Goal: Task Accomplishment & Management: Manage account settings

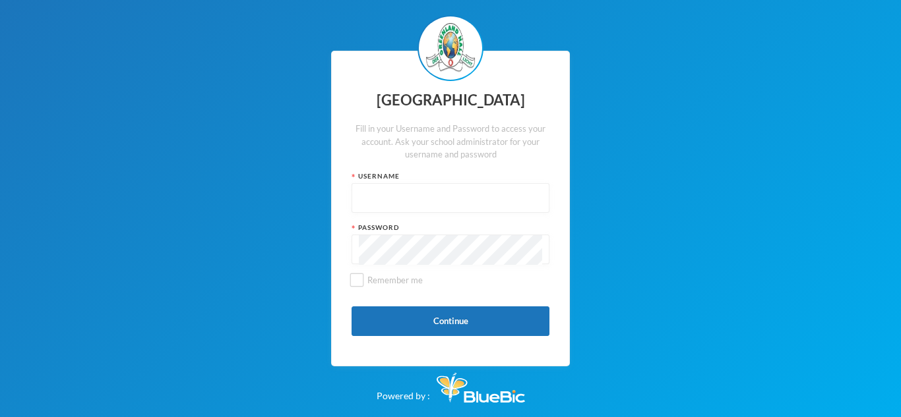
click at [359, 196] on input "text" at bounding box center [450, 199] width 183 height 30
type input "[EMAIL_ADDRESS][DOMAIN_NAME]"
click at [362, 283] on input "Remember me" at bounding box center [357, 281] width 14 height 14
checkbox input "true"
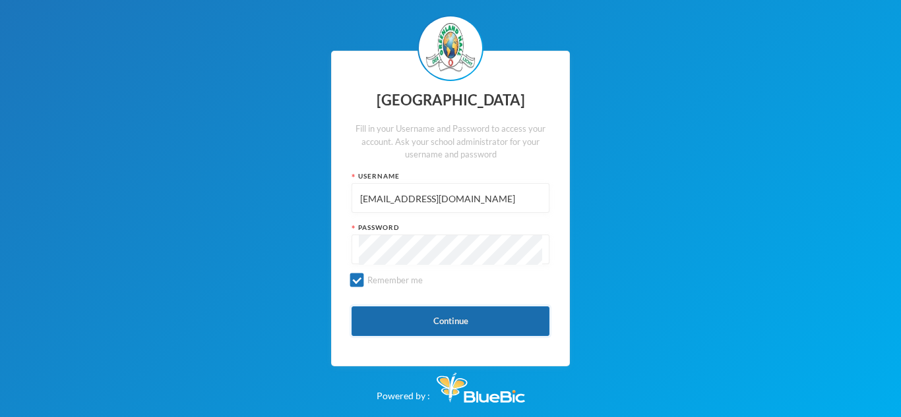
click at [453, 313] on button "Continue" at bounding box center [450, 322] width 198 height 30
click at [485, 324] on button "Continue" at bounding box center [450, 322] width 198 height 30
click at [452, 313] on button "Continue" at bounding box center [450, 322] width 198 height 30
click at [458, 320] on button "Continue" at bounding box center [450, 322] width 198 height 30
click at [500, 322] on button "Continue" at bounding box center [450, 322] width 198 height 30
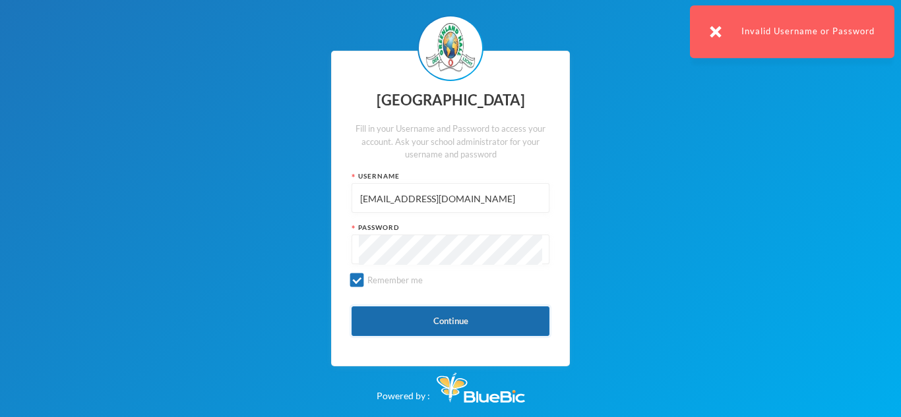
click at [500, 322] on button "Continue" at bounding box center [450, 322] width 198 height 30
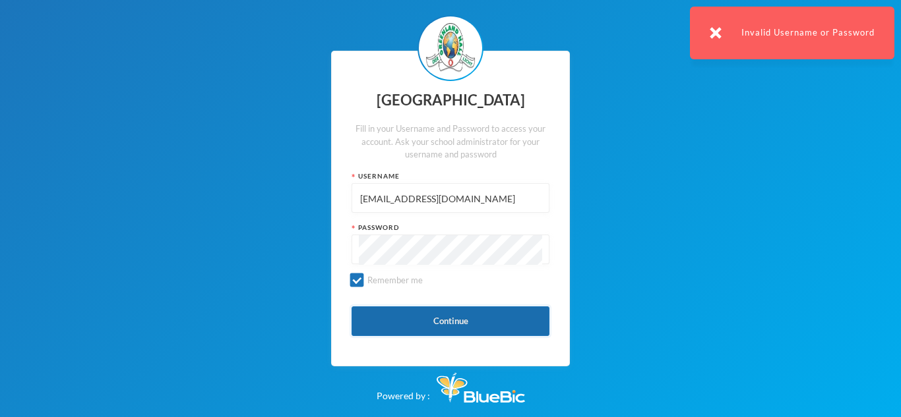
click at [446, 332] on button "Continue" at bounding box center [450, 322] width 198 height 30
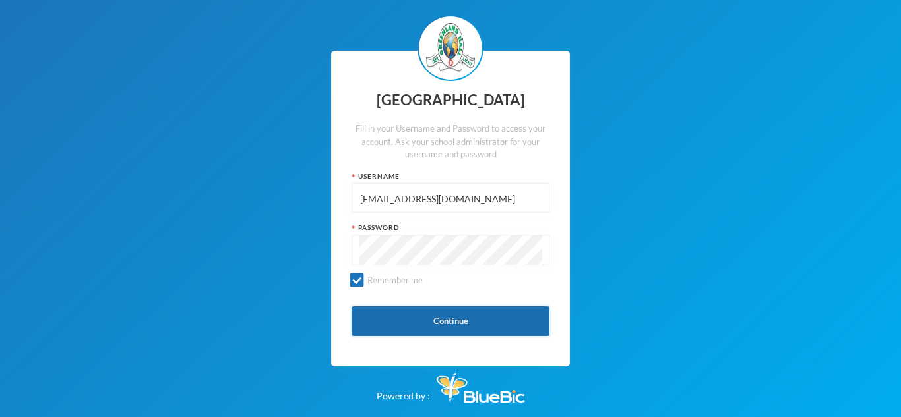
click at [470, 324] on button "Continue" at bounding box center [450, 322] width 198 height 30
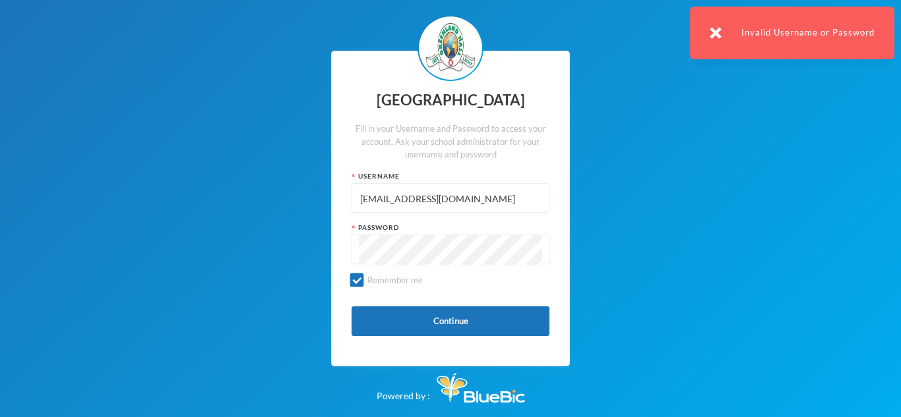
click at [504, 198] on input "[EMAIL_ADDRESS][DOMAIN_NAME]" at bounding box center [450, 199] width 183 height 30
type input "o"
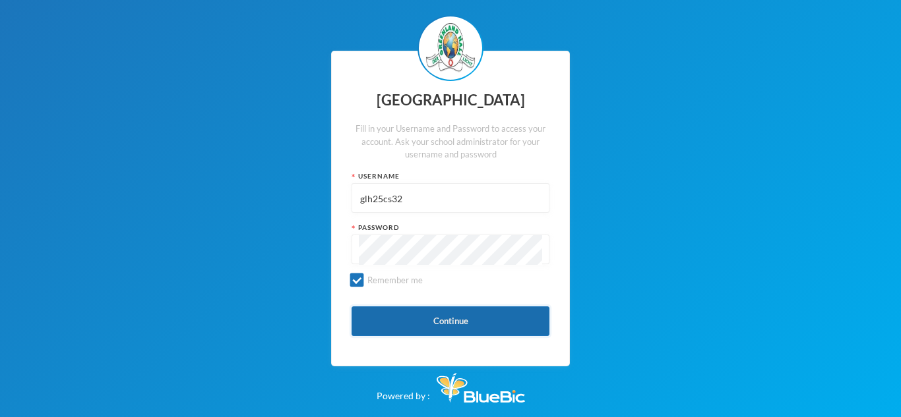
type input "glh25cs32"
click at [425, 322] on button "Continue" at bounding box center [450, 322] width 198 height 30
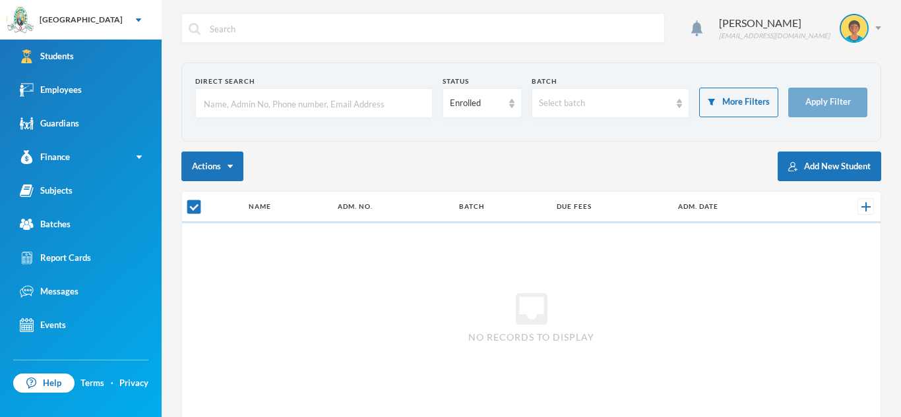
checkbox input "false"
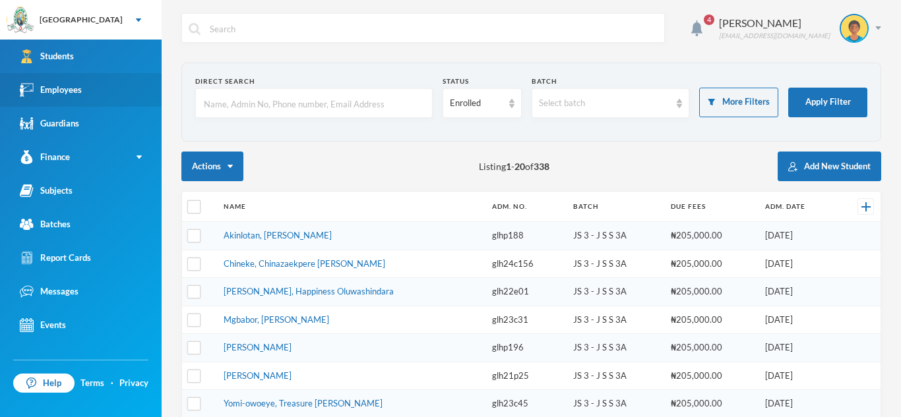
click at [56, 86] on div "Employees" at bounding box center [51, 90] width 62 height 14
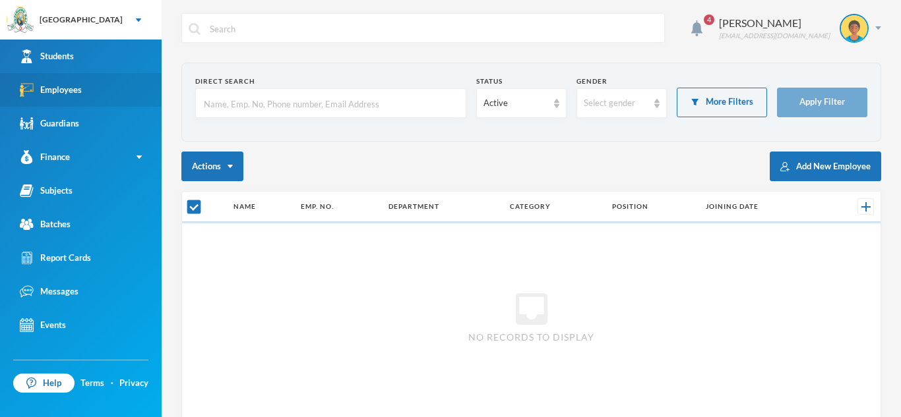
checkbox input "false"
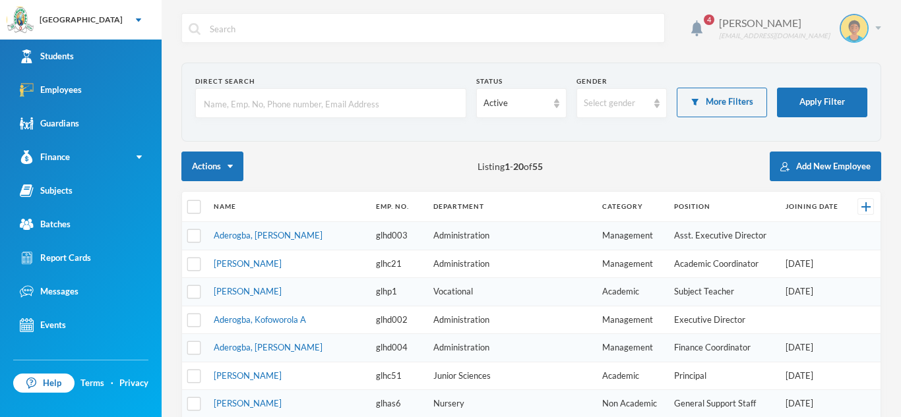
click at [877, 29] on img at bounding box center [878, 27] width 6 height 3
click at [840, 59] on div "My Profile" at bounding box center [844, 66] width 59 height 14
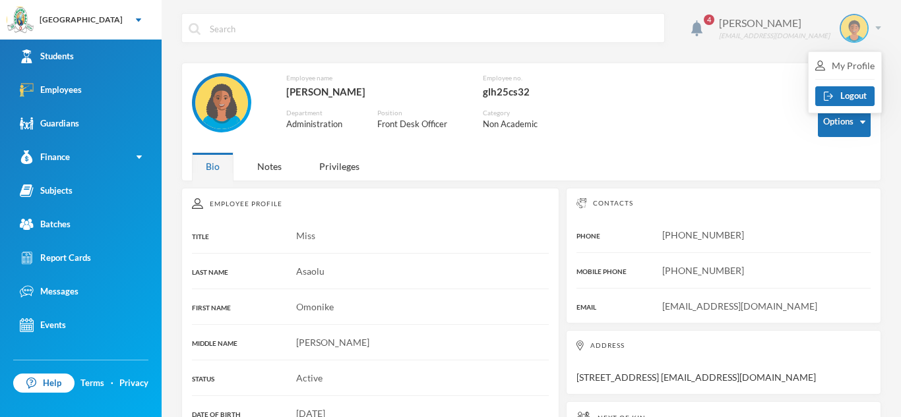
click at [872, 25] on div "[PERSON_NAME] [EMAIL_ADDRESS][DOMAIN_NAME]" at bounding box center [795, 28] width 172 height 29
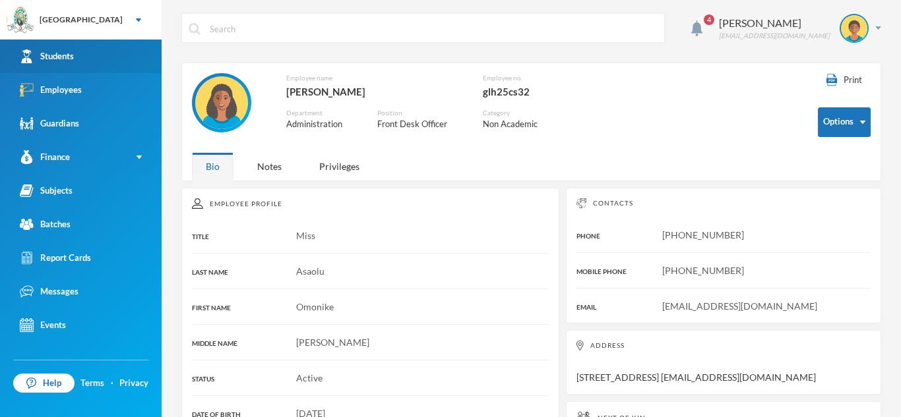
click at [113, 56] on link "Students" at bounding box center [81, 57] width 162 height 34
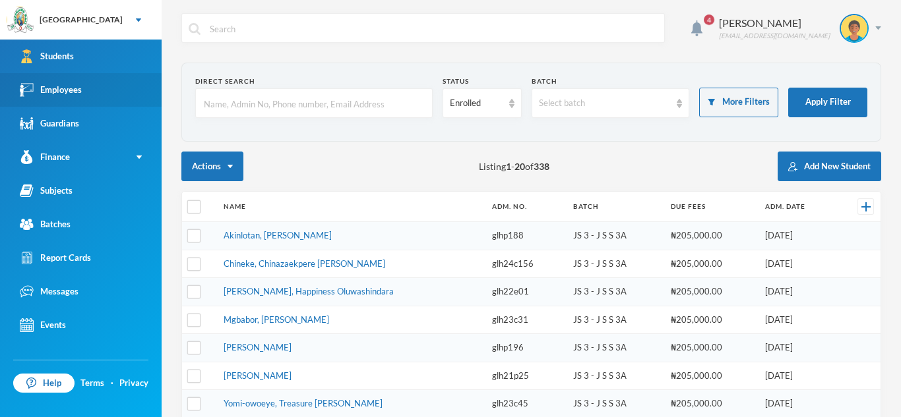
click at [103, 86] on link "Employees" at bounding box center [81, 90] width 162 height 34
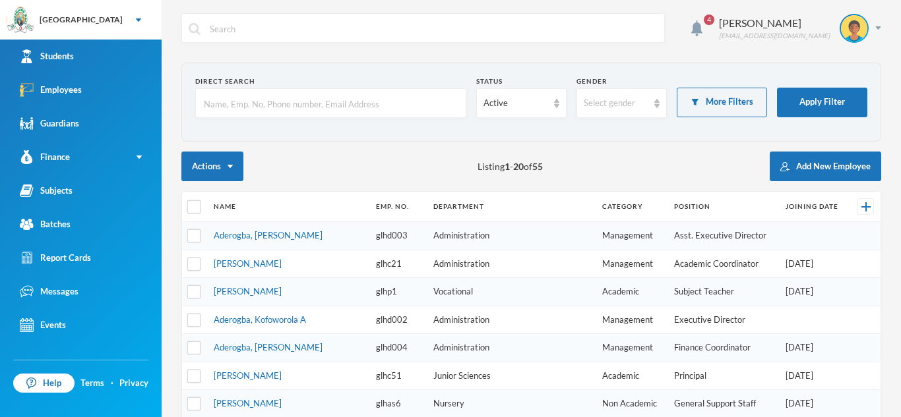
click at [297, 102] on input "text" at bounding box center [330, 104] width 256 height 30
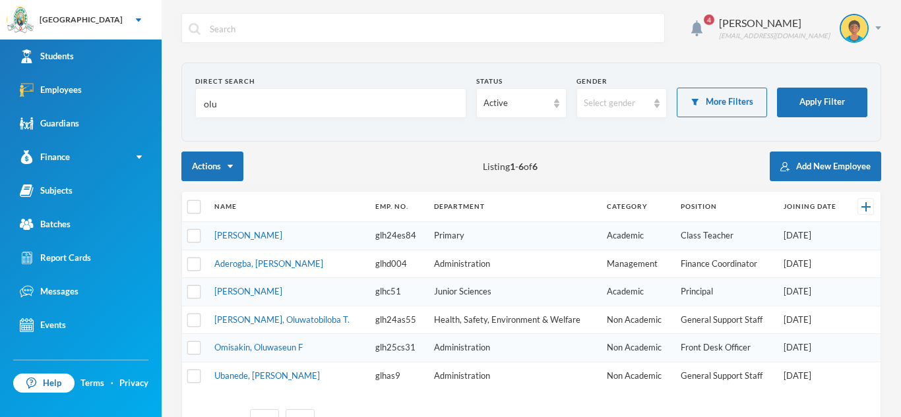
click at [220, 104] on input "olu" at bounding box center [330, 104] width 256 height 30
type input "o"
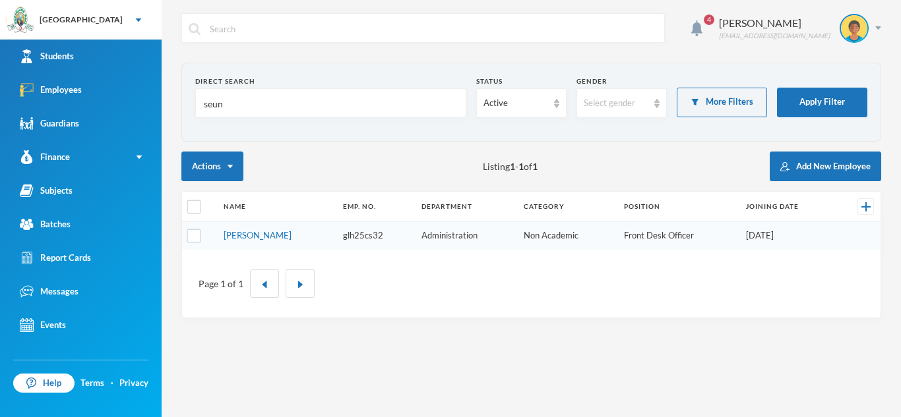
click at [336, 234] on td "[PERSON_NAME]" at bounding box center [276, 236] width 119 height 28
click at [227, 104] on input "seun" at bounding box center [330, 104] width 256 height 30
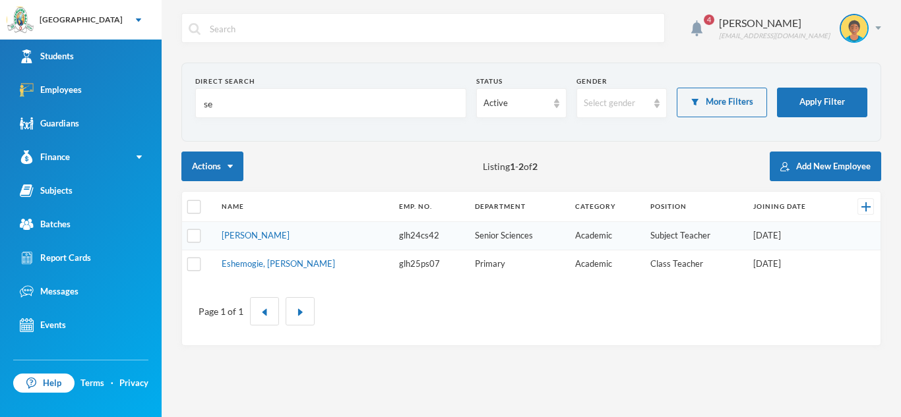
type input "s"
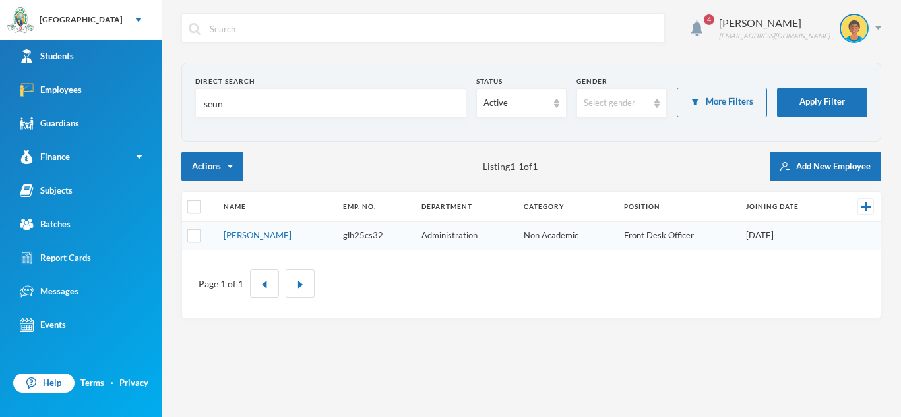
click at [364, 248] on td "glh25cs32" at bounding box center [375, 236] width 78 height 28
click at [363, 241] on td "glh25cs32" at bounding box center [375, 236] width 78 height 28
click at [227, 105] on input "seun" at bounding box center [330, 104] width 256 height 30
type input "s"
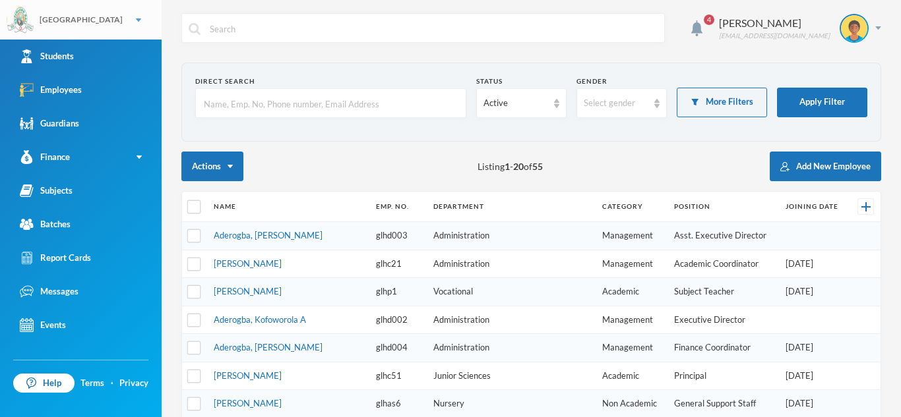
click at [112, 18] on div "[GEOGRAPHIC_DATA]" at bounding box center [81, 20] width 162 height 40
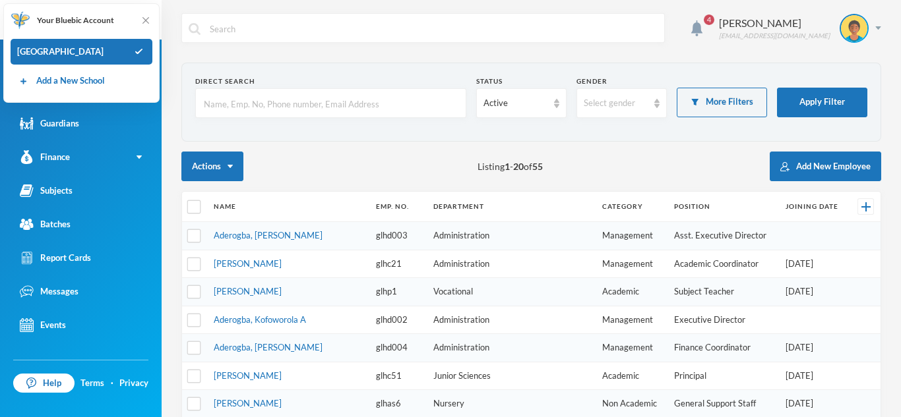
click at [215, 42] on input "text" at bounding box center [432, 29] width 449 height 30
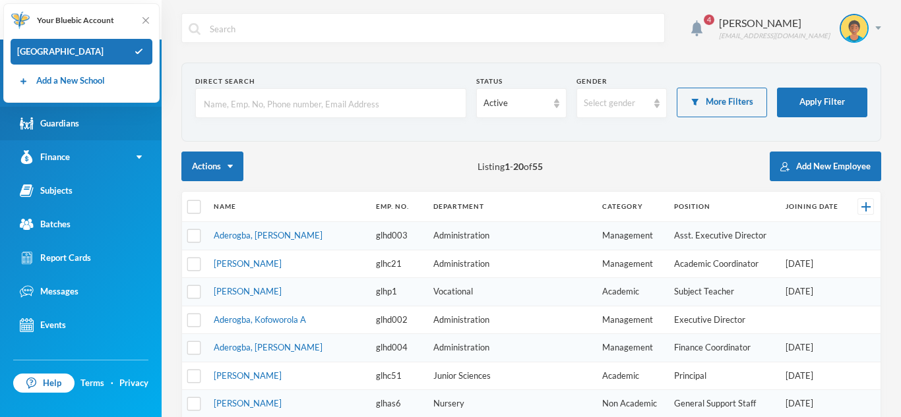
click at [158, 116] on link "Guardians" at bounding box center [81, 124] width 162 height 34
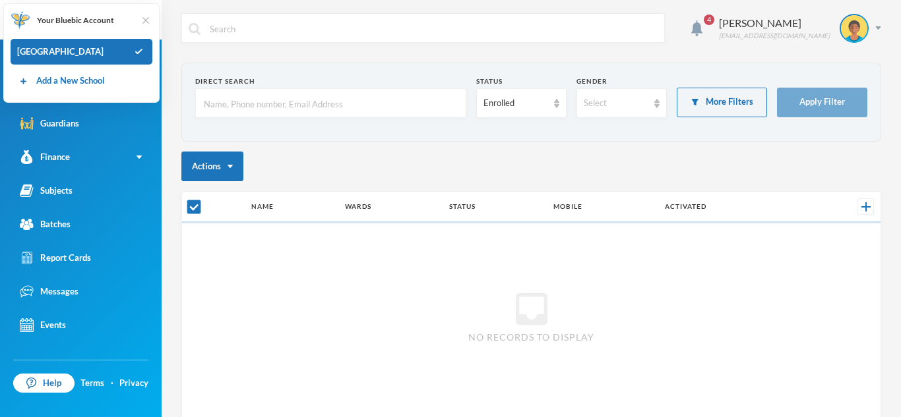
click at [141, 20] on img at bounding box center [145, 20] width 13 height 13
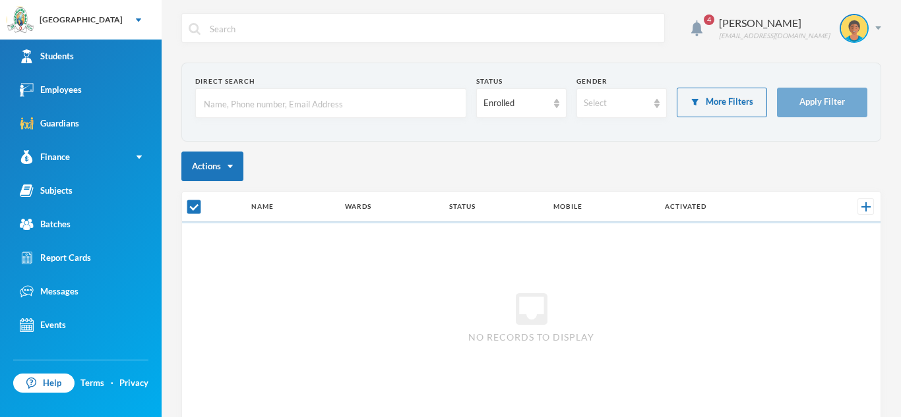
checkbox input "false"
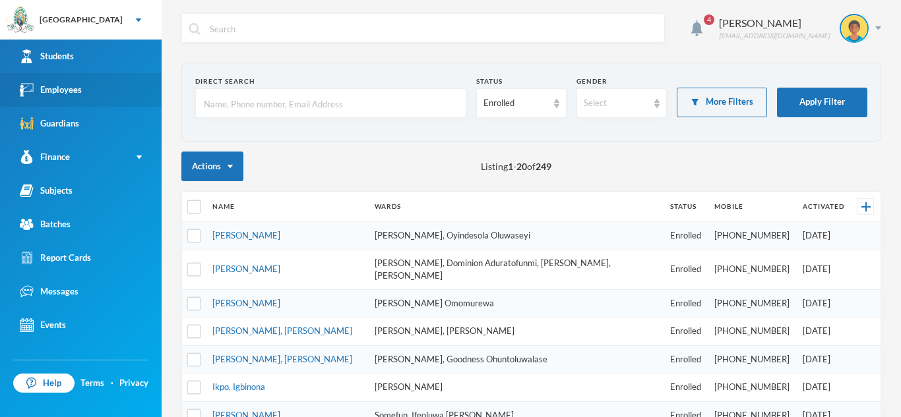
click at [100, 78] on link "Employees" at bounding box center [81, 90] width 162 height 34
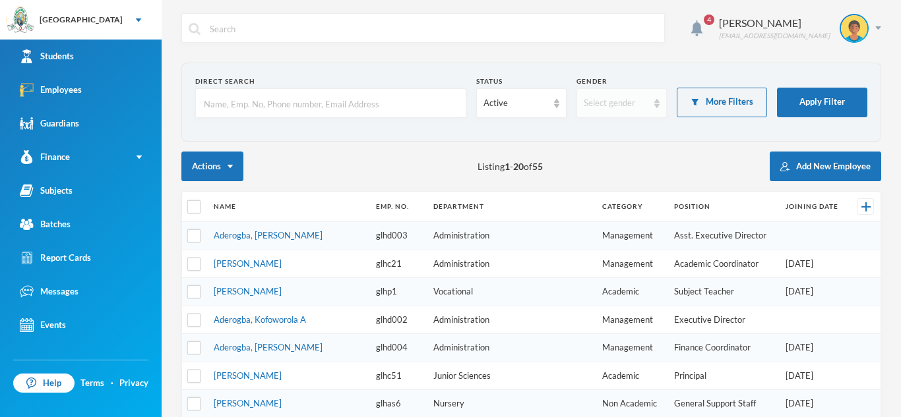
click at [657, 100] on img at bounding box center [656, 103] width 5 height 9
click at [625, 179] on li "[DEMOGRAPHIC_DATA]" at bounding box center [635, 175] width 119 height 21
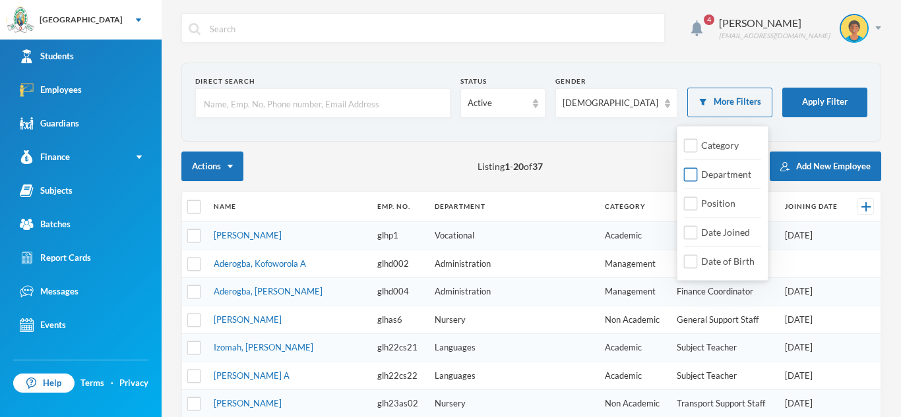
click at [719, 171] on span "Department" at bounding box center [726, 174] width 61 height 11
click at [697, 171] on input "Department" at bounding box center [691, 175] width 14 height 14
checkbox input "true"
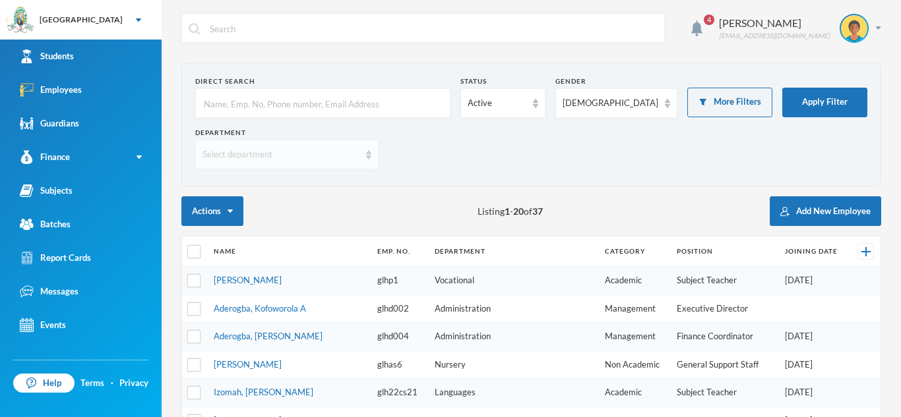
click at [367, 154] on img at bounding box center [368, 154] width 5 height 9
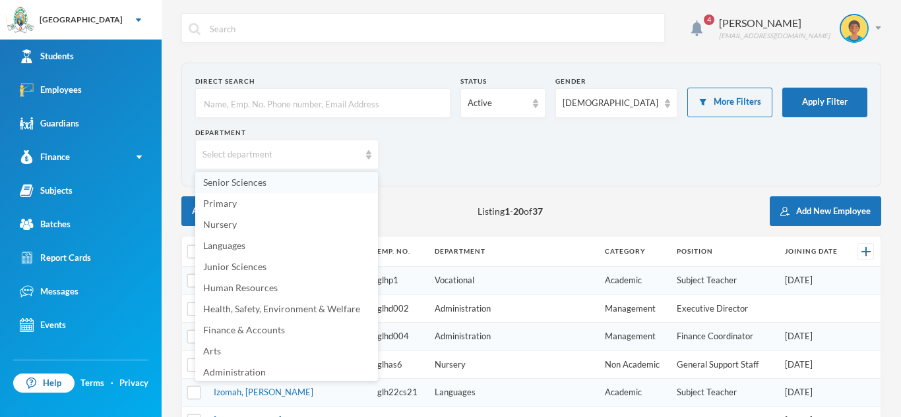
scroll to position [113, 0]
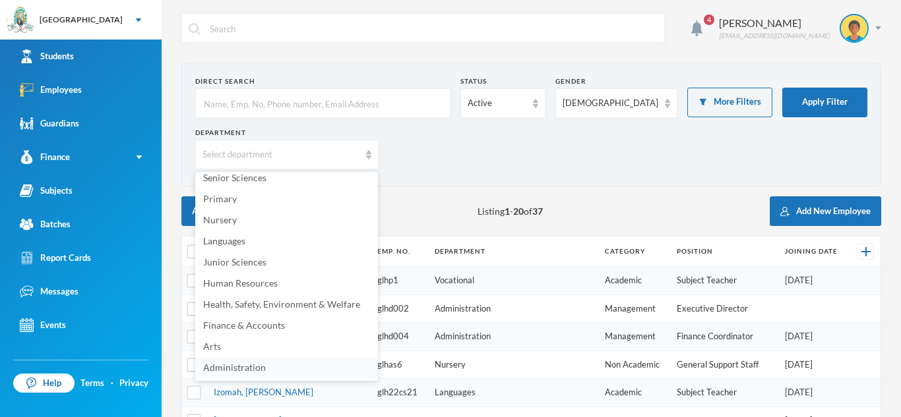
click at [257, 371] on span "Administration" at bounding box center [234, 367] width 63 height 11
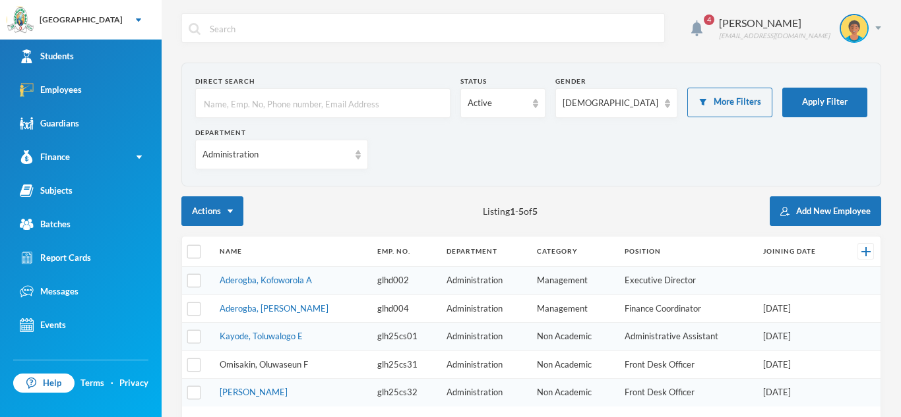
click at [262, 361] on link "Omisakin, Oluwaseun F" at bounding box center [264, 364] width 88 height 11
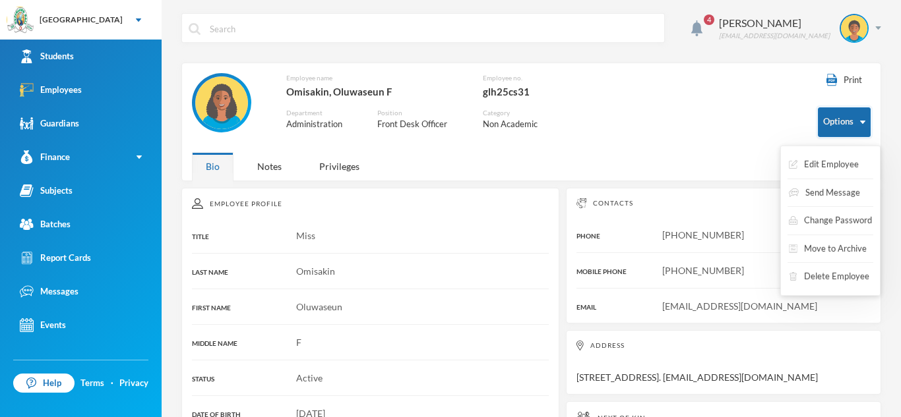
click at [861, 121] on img "button" at bounding box center [862, 122] width 5 height 3
click at [844, 160] on button "Edit Employee" at bounding box center [823, 165] width 73 height 24
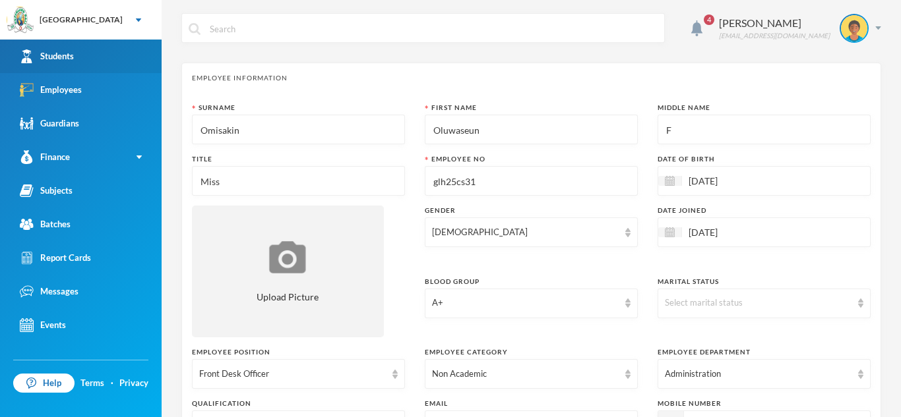
click at [104, 48] on link "Students" at bounding box center [81, 57] width 162 height 34
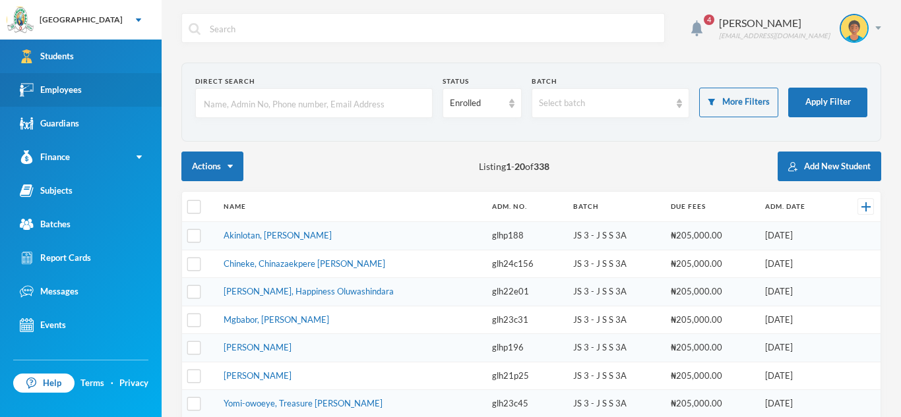
click at [130, 80] on link "Employees" at bounding box center [81, 90] width 162 height 34
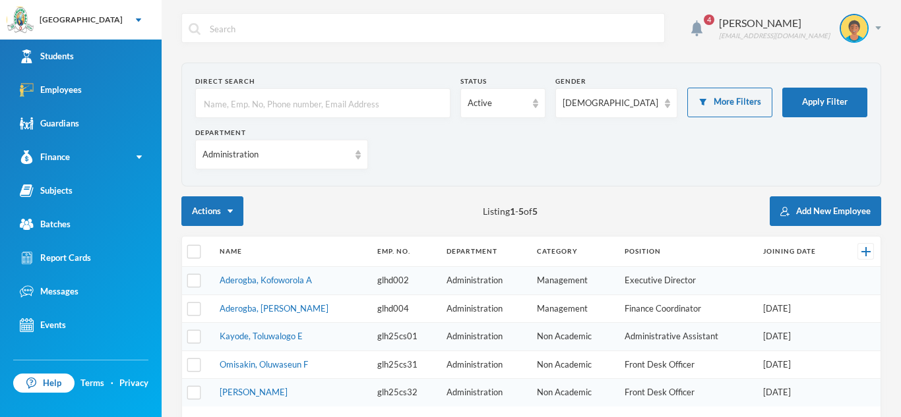
click at [212, 106] on input "text" at bounding box center [322, 104] width 241 height 30
click at [309, 369] on td "Omisakin, Oluwaseun F" at bounding box center [292, 365] width 158 height 28
click at [309, 367] on td "Omisakin, Oluwaseun F" at bounding box center [292, 365] width 158 height 28
click at [443, 369] on td "Administration" at bounding box center [485, 365] width 90 height 28
click at [260, 367] on link "Omisakin, Oluwaseun F" at bounding box center [264, 364] width 88 height 11
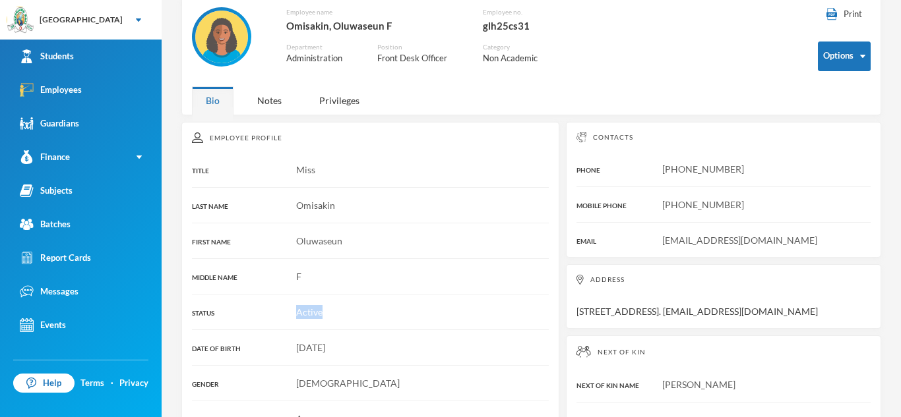
scroll to position [65, 0]
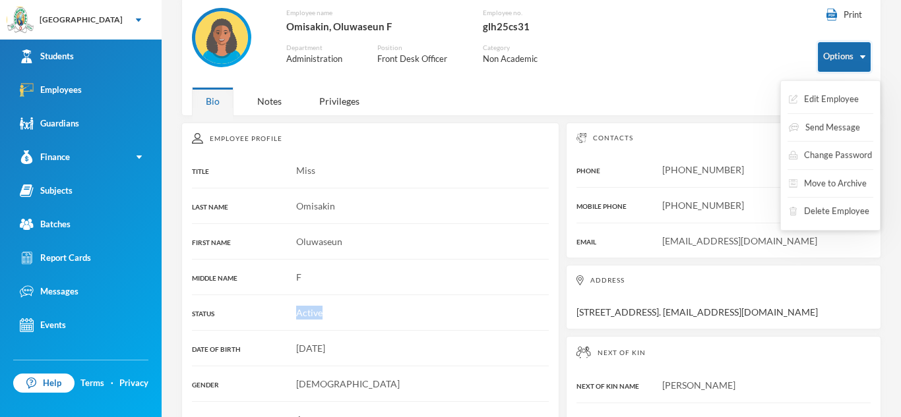
click at [858, 57] on button "Options" at bounding box center [843, 57] width 53 height 30
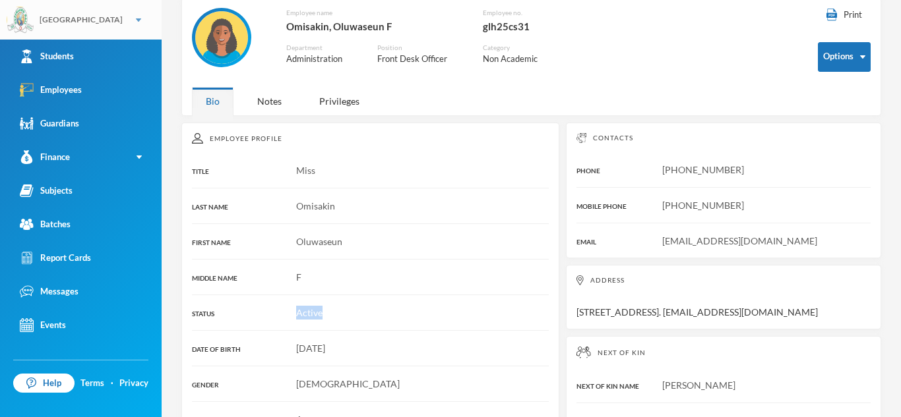
click at [107, 16] on div "[GEOGRAPHIC_DATA]" at bounding box center [81, 20] width 162 height 40
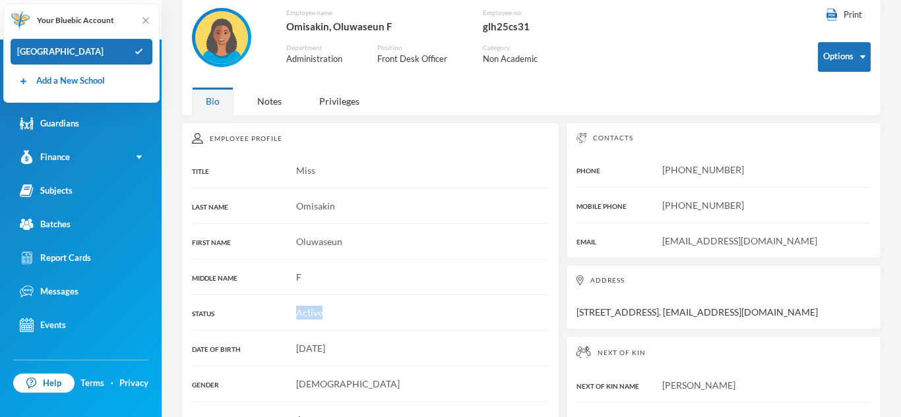
click at [251, 58] on div "Employee name [PERSON_NAME] F Employee no. glh25cs31 Department Administration …" at bounding box center [390, 44] width 396 height 73
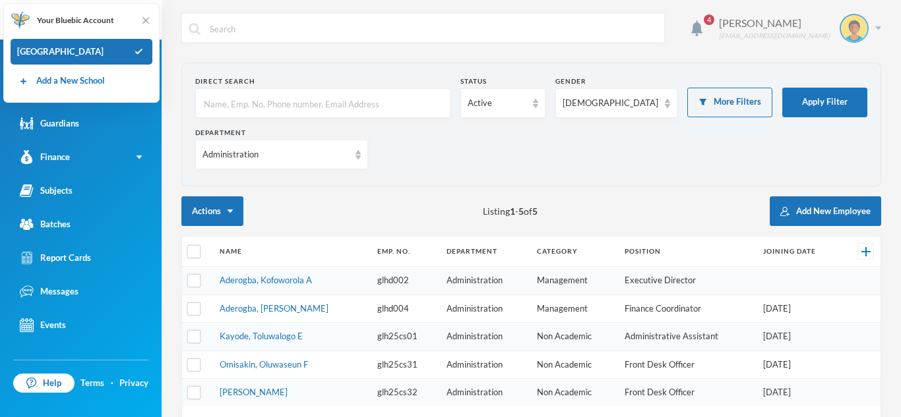
click at [878, 30] on div "[PERSON_NAME] [EMAIL_ADDRESS][DOMAIN_NAME]" at bounding box center [795, 28] width 172 height 29
click at [864, 95] on button "Logout" at bounding box center [844, 96] width 59 height 20
